Goal: Information Seeking & Learning: Find specific fact

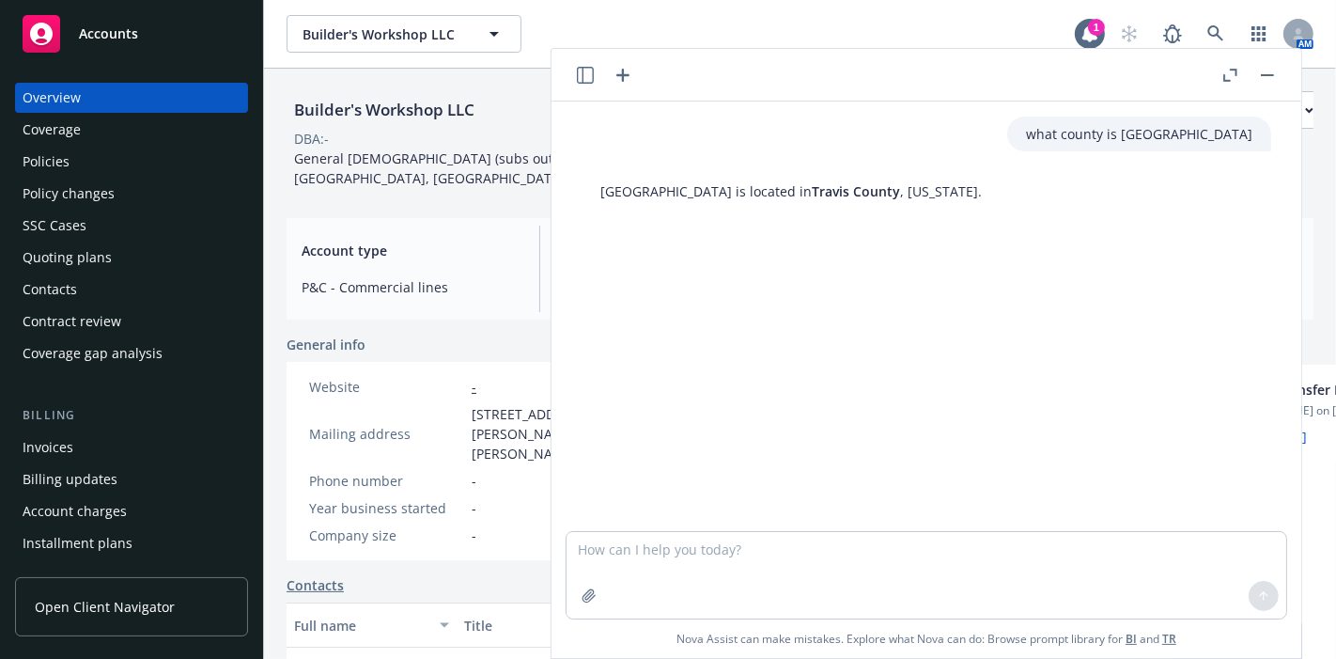
click at [789, 349] on div "what county is [GEOGRAPHIC_DATA] is located in [GEOGRAPHIC_DATA] , [US_STATE]." at bounding box center [927, 315] width 750 height 429
click at [1266, 74] on icon "button" at bounding box center [1267, 75] width 13 height 2
